Goal: Find specific page/section: Find specific page/section

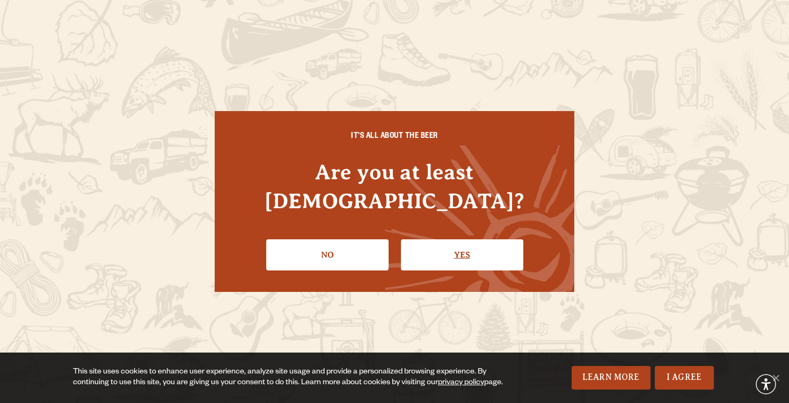
click at [434, 239] on link "Yes" at bounding box center [462, 254] width 122 height 31
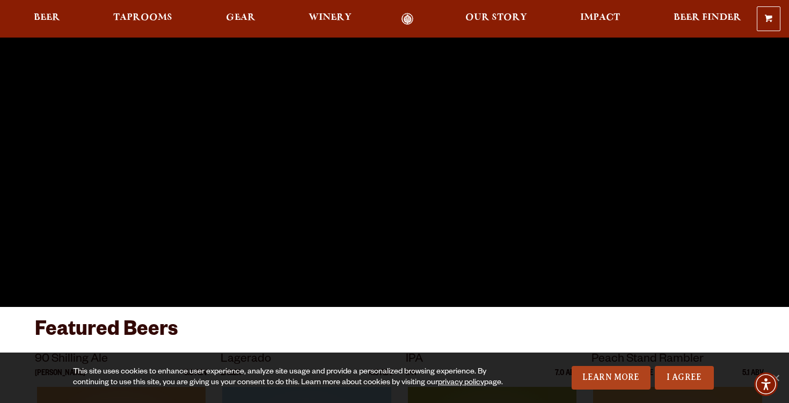
scroll to position [138, 0]
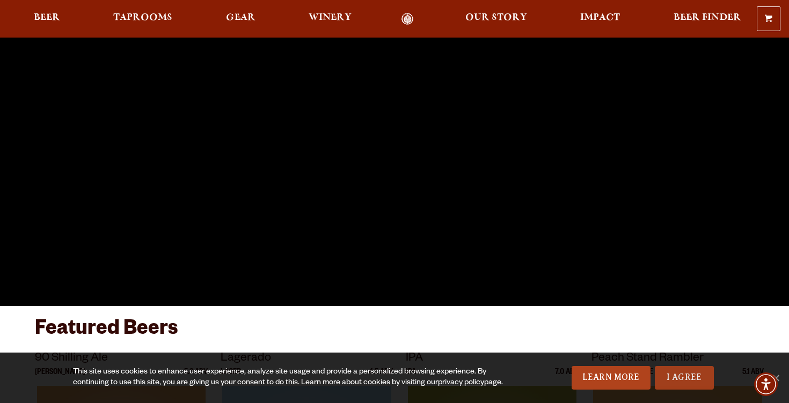
click at [682, 381] on link "I Agree" at bounding box center [684, 378] width 59 height 24
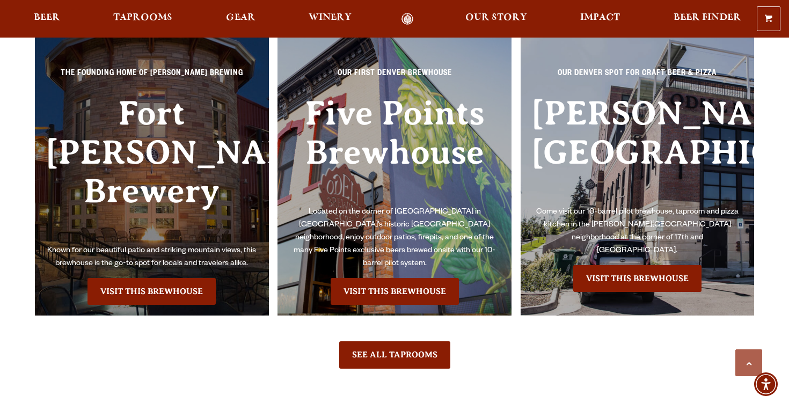
scroll to position [2397, 0]
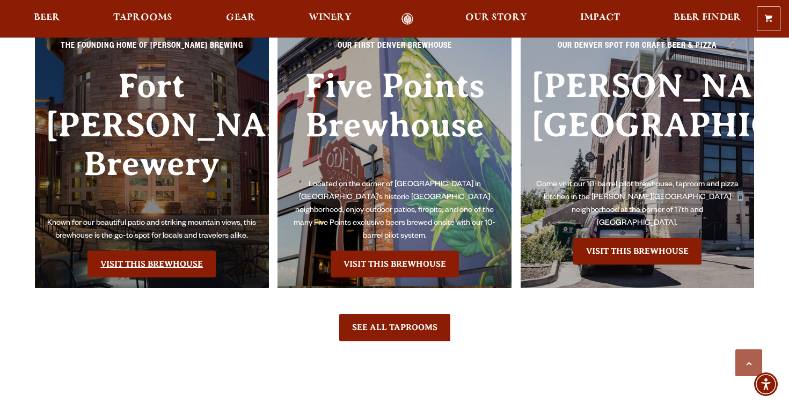
click at [193, 251] on link "Visit this Brewhouse" at bounding box center [151, 264] width 128 height 27
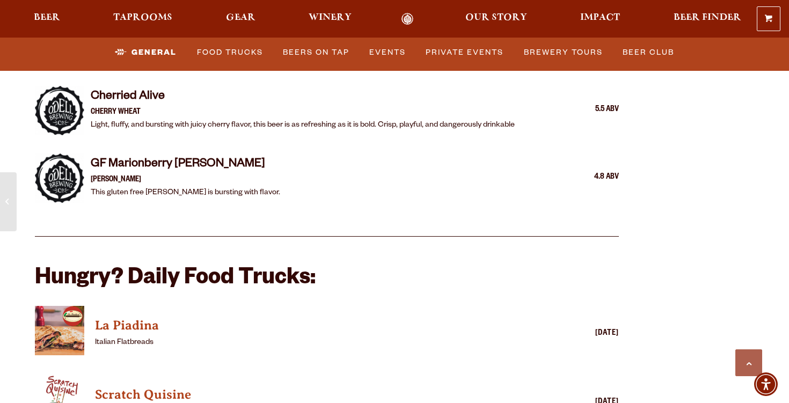
scroll to position [2395, 0]
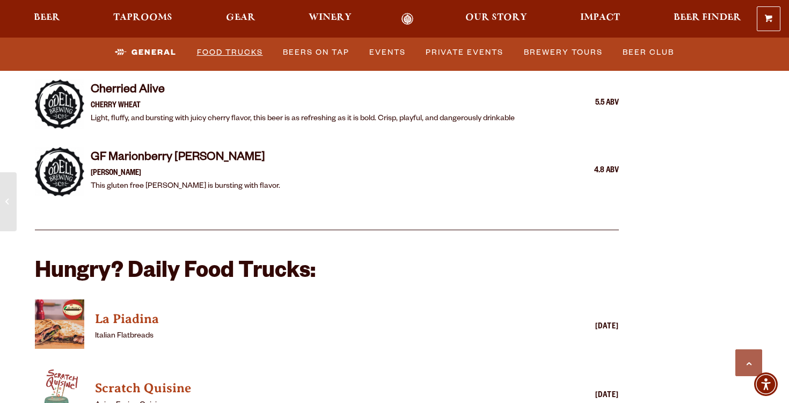
click at [243, 56] on link "Food Trucks" at bounding box center [230, 52] width 75 height 25
click at [120, 311] on h4 "La Piadina" at bounding box center [311, 319] width 433 height 17
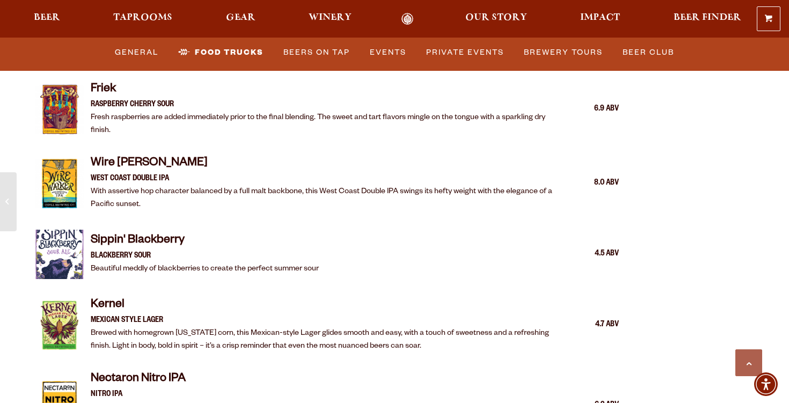
scroll to position [1755, 0]
